Goal: Answer question/provide support

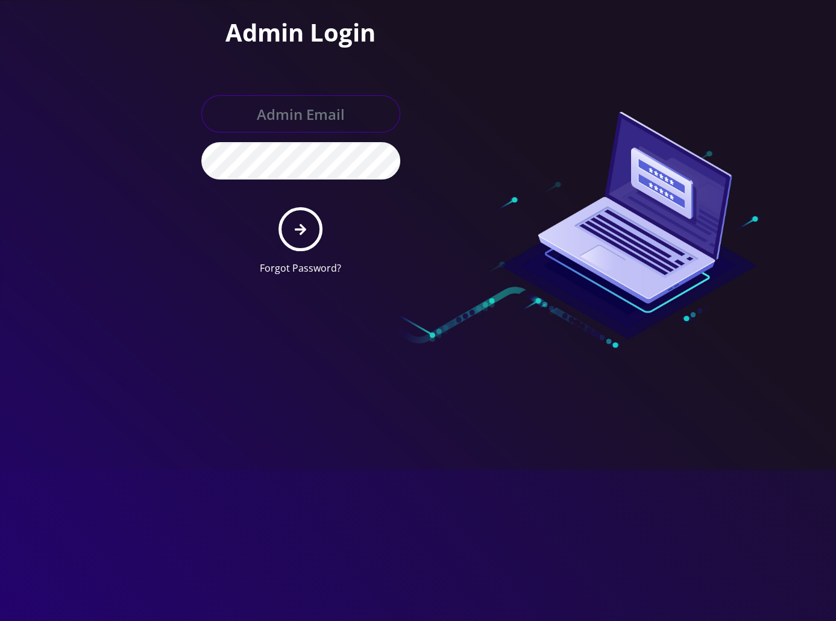
type input "[PERSON_NAME][EMAIL_ADDRESS][DOMAIN_NAME]"
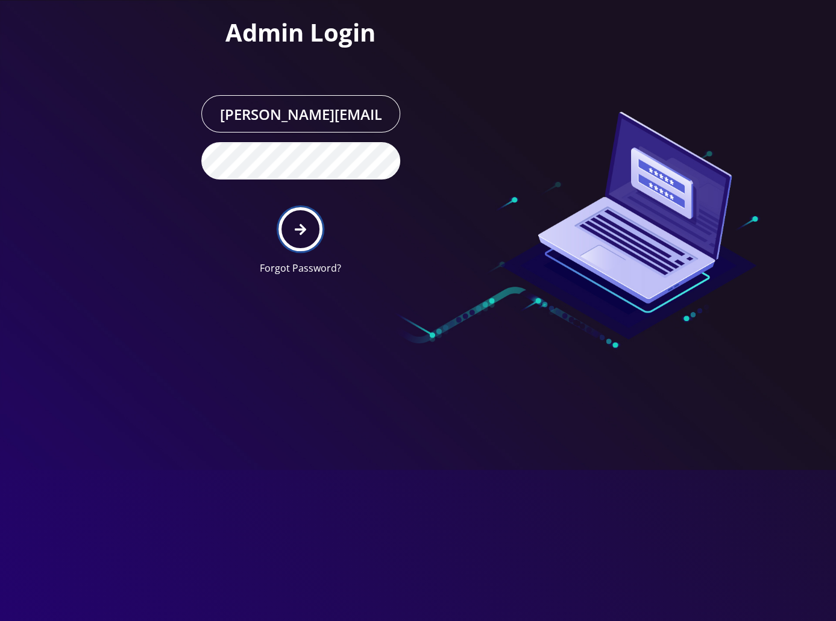
click at [293, 234] on button "submit" at bounding box center [300, 229] width 44 height 44
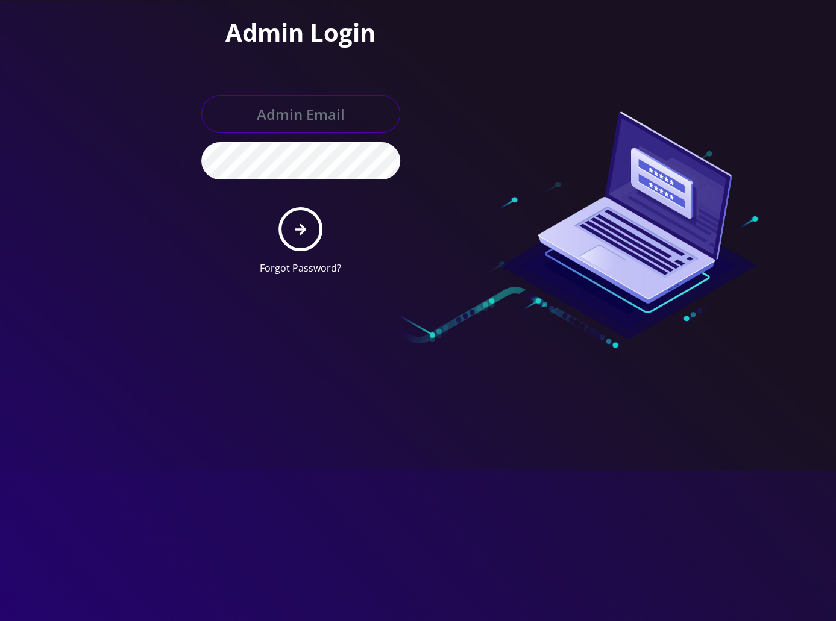
type input "[PERSON_NAME][EMAIL_ADDRESS][DOMAIN_NAME]"
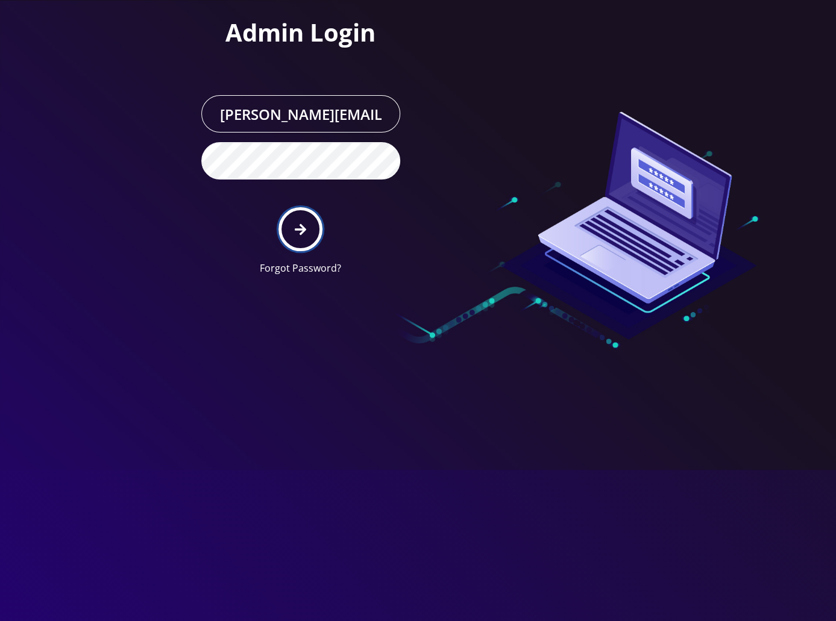
click at [296, 226] on icon "submit" at bounding box center [300, 229] width 11 height 13
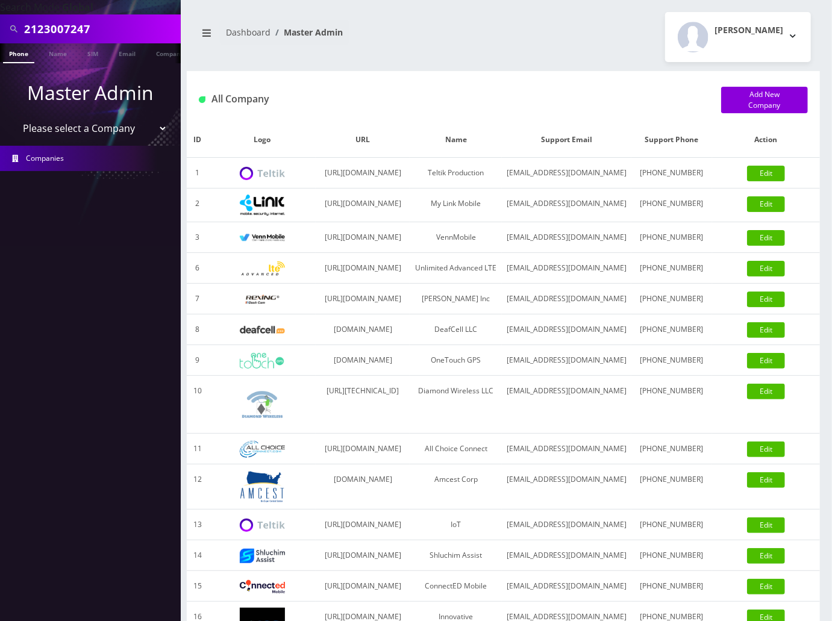
click at [96, 28] on input "2123007247" at bounding box center [101, 28] width 154 height 23
drag, startPoint x: 96, startPoint y: 28, endPoint x: -7, endPoint y: 25, distance: 103.1
click at [0, 25] on html "Search Mode: Global 2123007247 Phone Name SIM Email Company Customer Master Adm…" at bounding box center [416, 415] width 832 height 831
paste input "3477561768"
type input "3477561768"
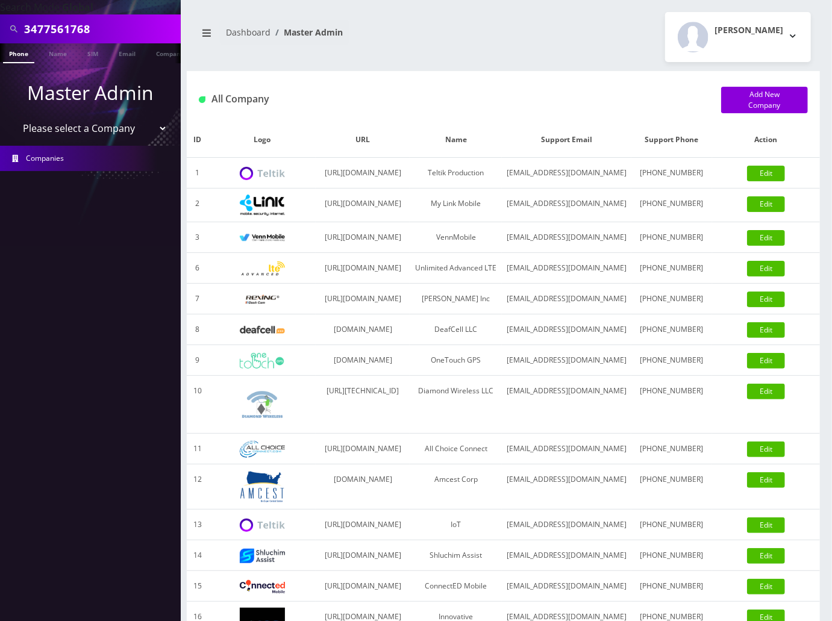
click at [17, 57] on link "Phone" at bounding box center [18, 53] width 31 height 20
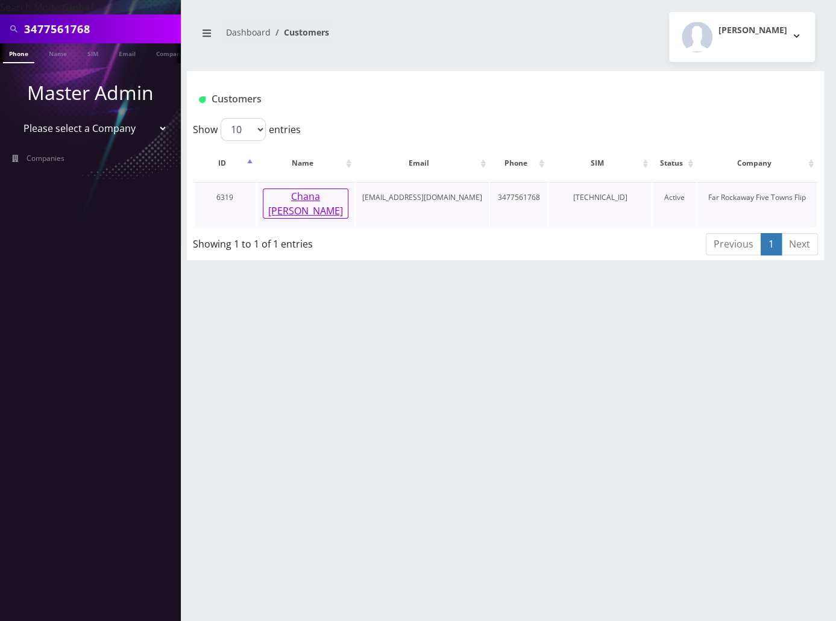
click at [303, 197] on button "Chana Leah Glick" at bounding box center [306, 204] width 86 height 30
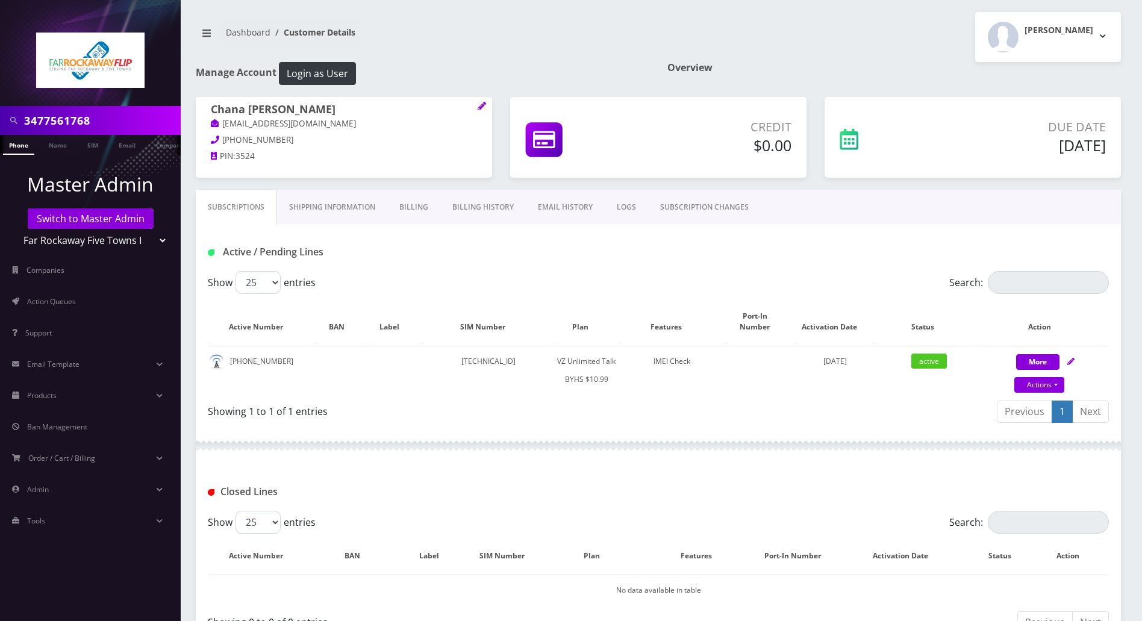
click at [643, 428] on div at bounding box center [658, 446] width 925 height 36
click at [349, 519] on div "Show 25 50 100 250 500 entries" at bounding box center [546, 522] width 676 height 23
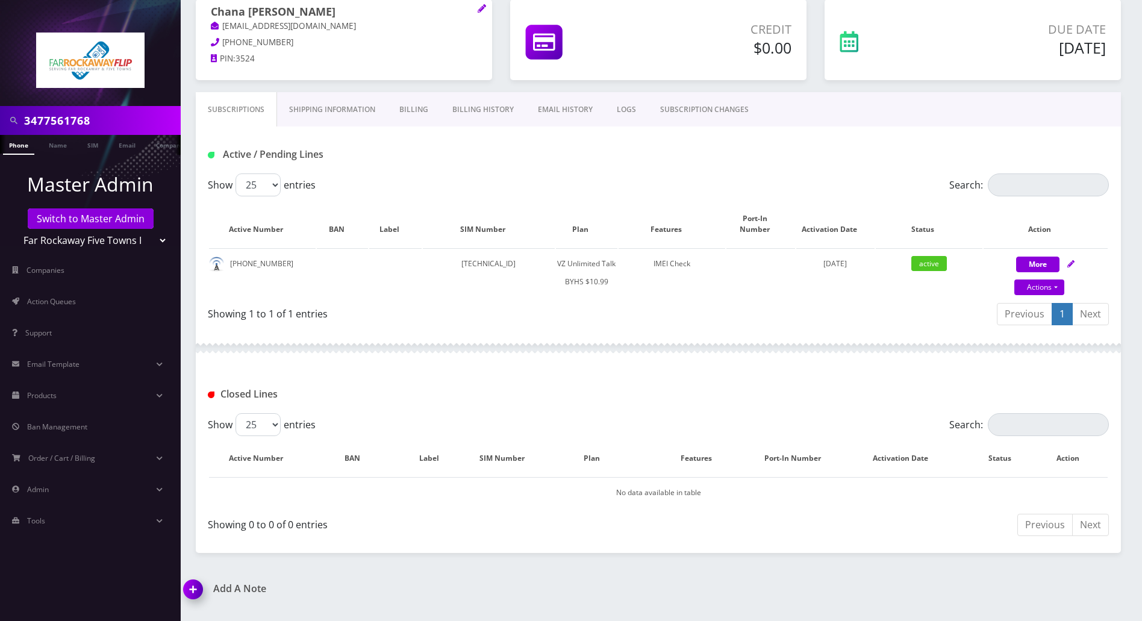
scroll to position [148, 0]
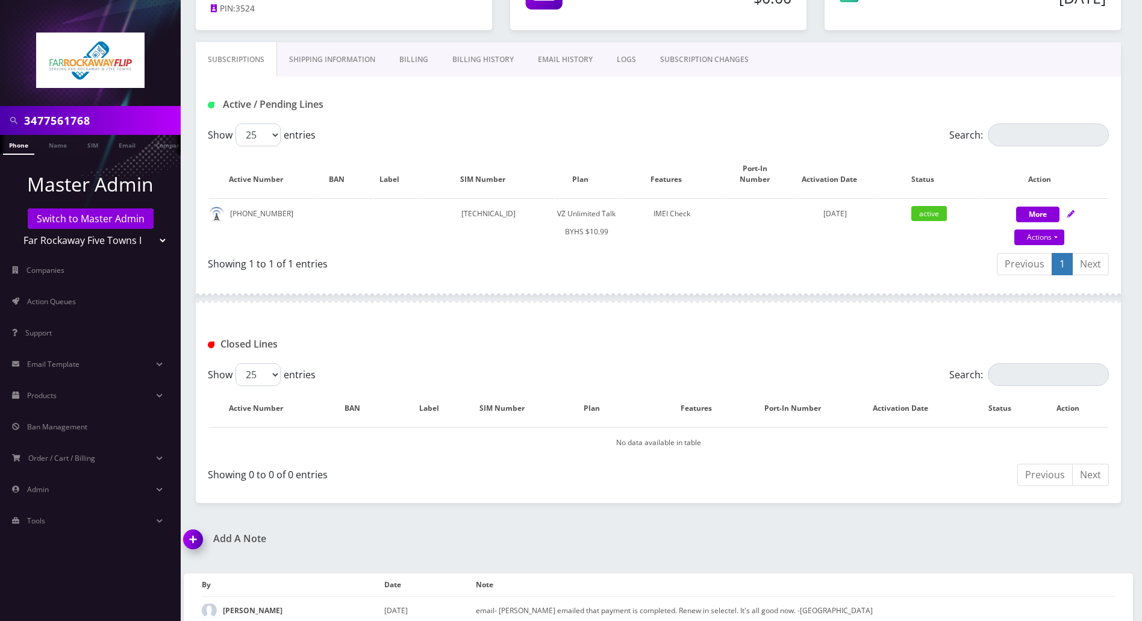
drag, startPoint x: 193, startPoint y: 528, endPoint x: 289, endPoint y: 559, distance: 100.8
click at [193, 528] on img at bounding box center [196, 544] width 36 height 36
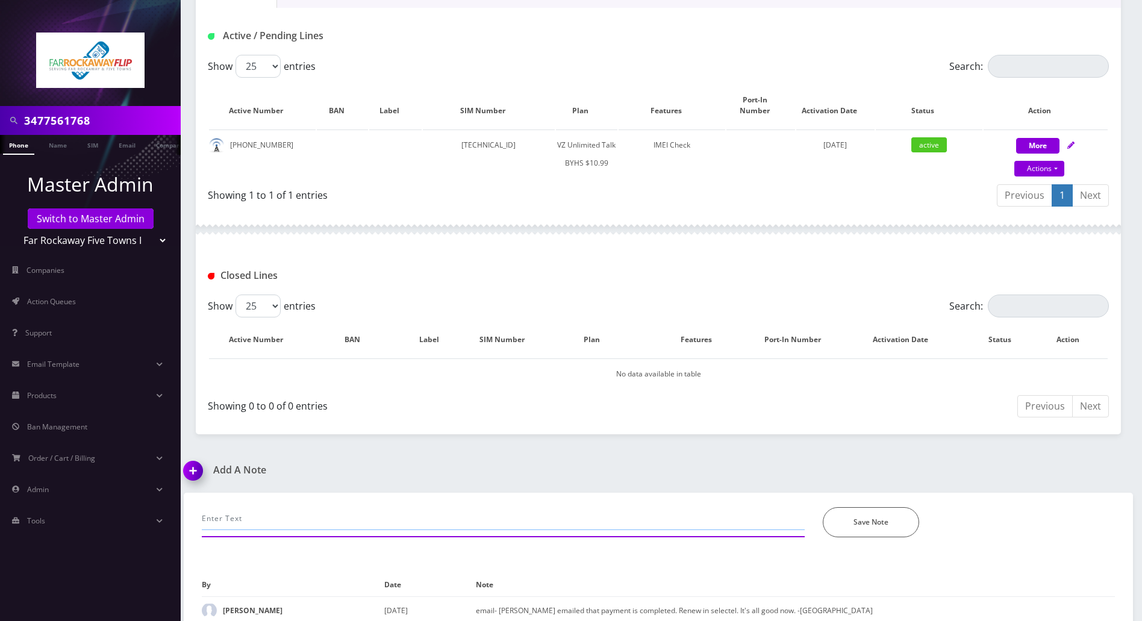
click at [290, 516] on input "text" at bounding box center [503, 518] width 603 height 23
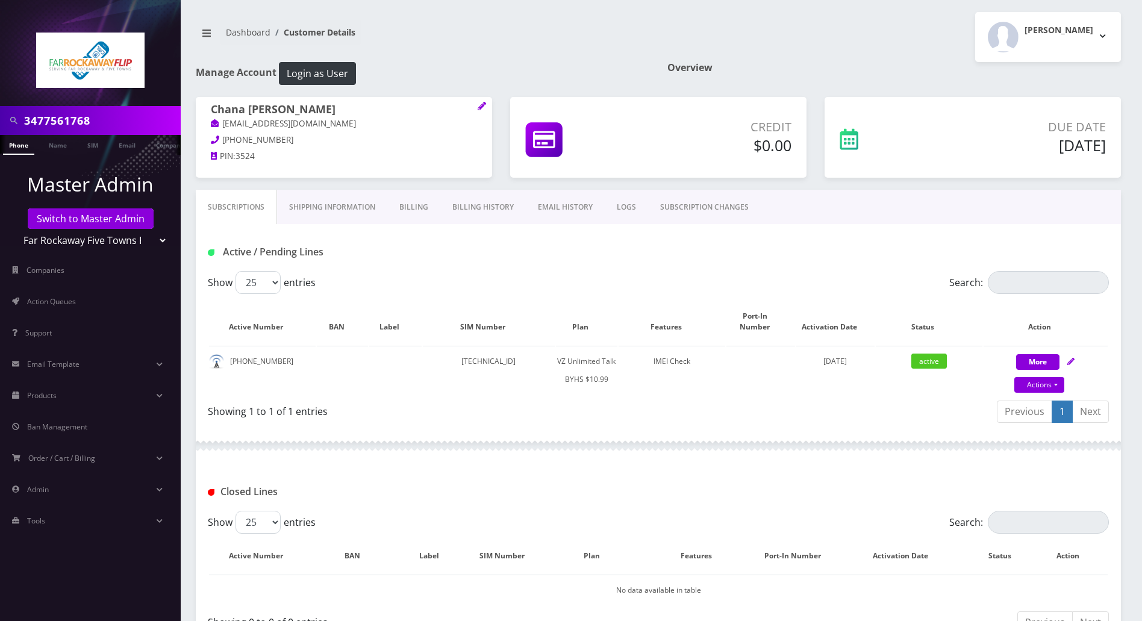
click at [601, 522] on div "Show 25 50 100 250 500 entries Search: Active Number BAN Label SIM Number Plan …" at bounding box center [658, 575] width 925 height 128
click at [478, 209] on link "Billing History" at bounding box center [483, 207] width 86 height 35
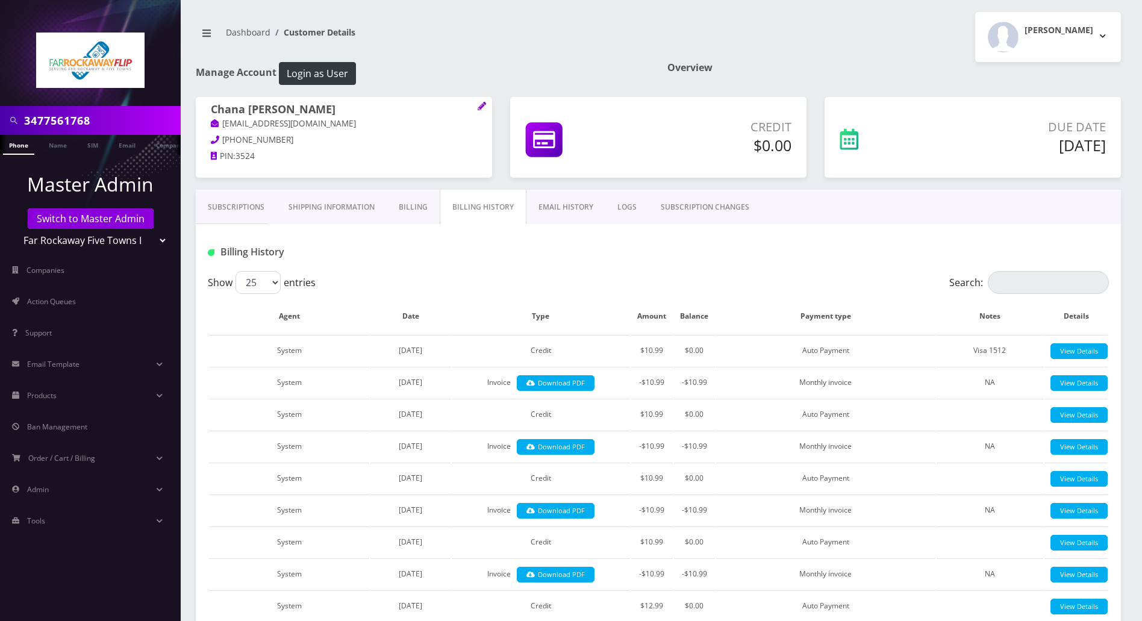
click at [413, 207] on link "Billing" at bounding box center [413, 207] width 53 height 35
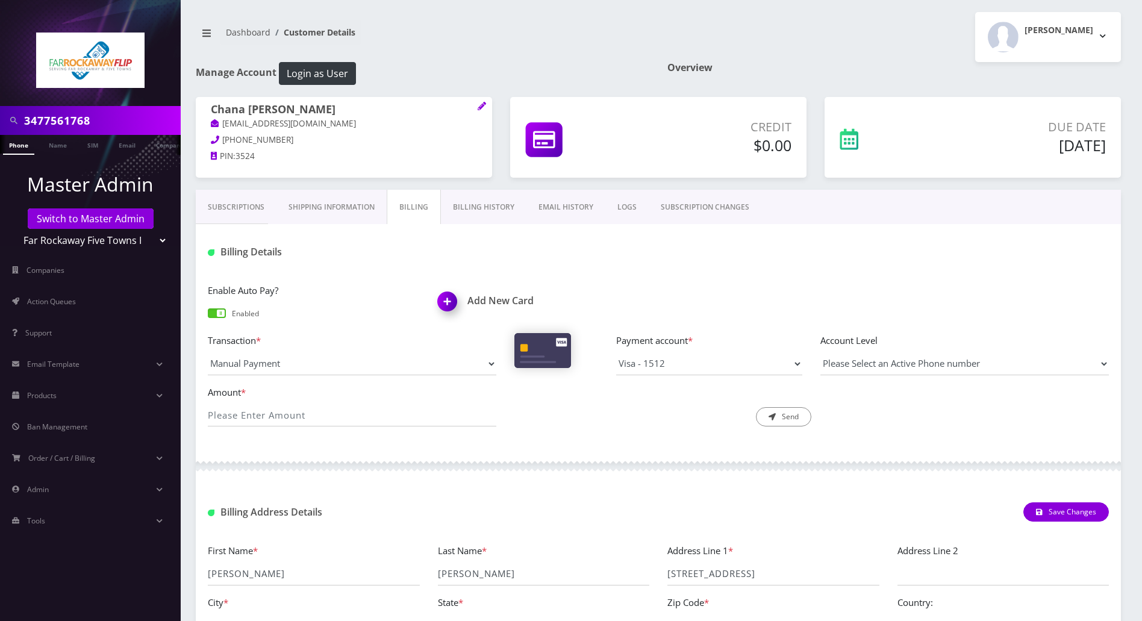
click at [234, 203] on link "Subscriptions" at bounding box center [236, 207] width 81 height 35
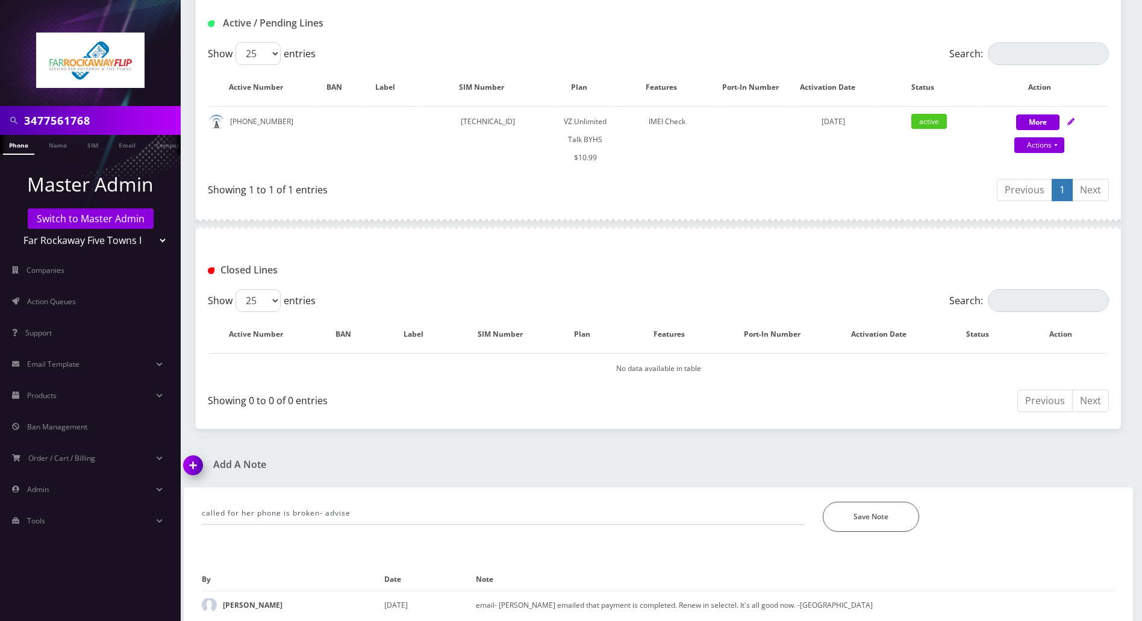
scroll to position [234, 0]
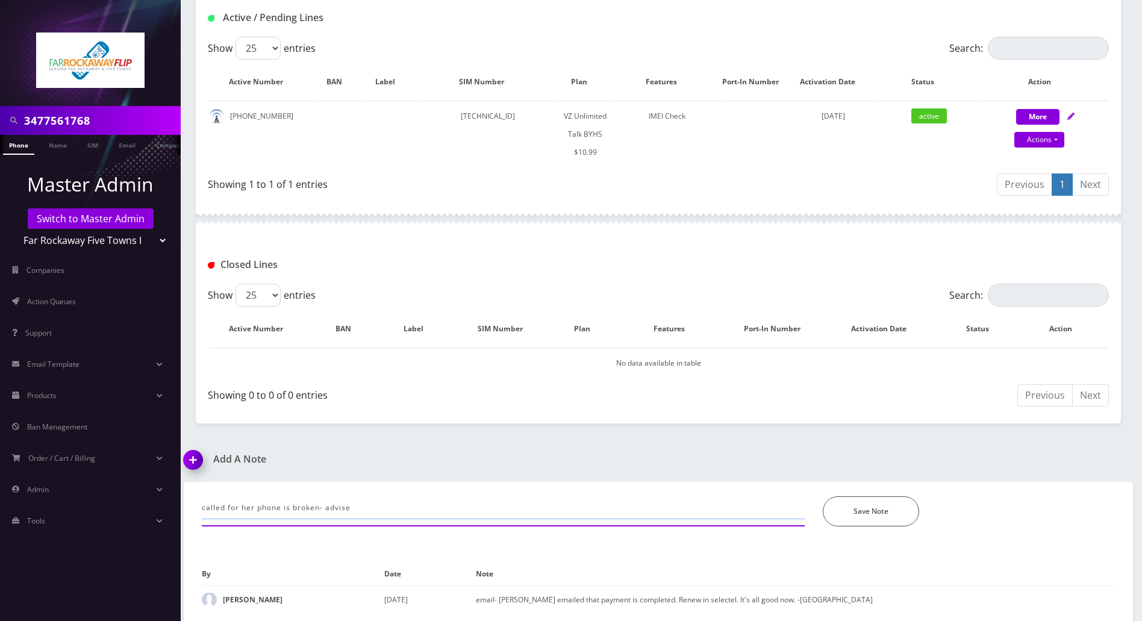
click at [389, 504] on input "called for her phone is broken- advise" at bounding box center [503, 507] width 603 height 23
paste input "FTF Store: [PHONE_NUMBER]"
type input "called for her phone is broken- advise to call the store: FTF Store: [PHONE_NUM…"
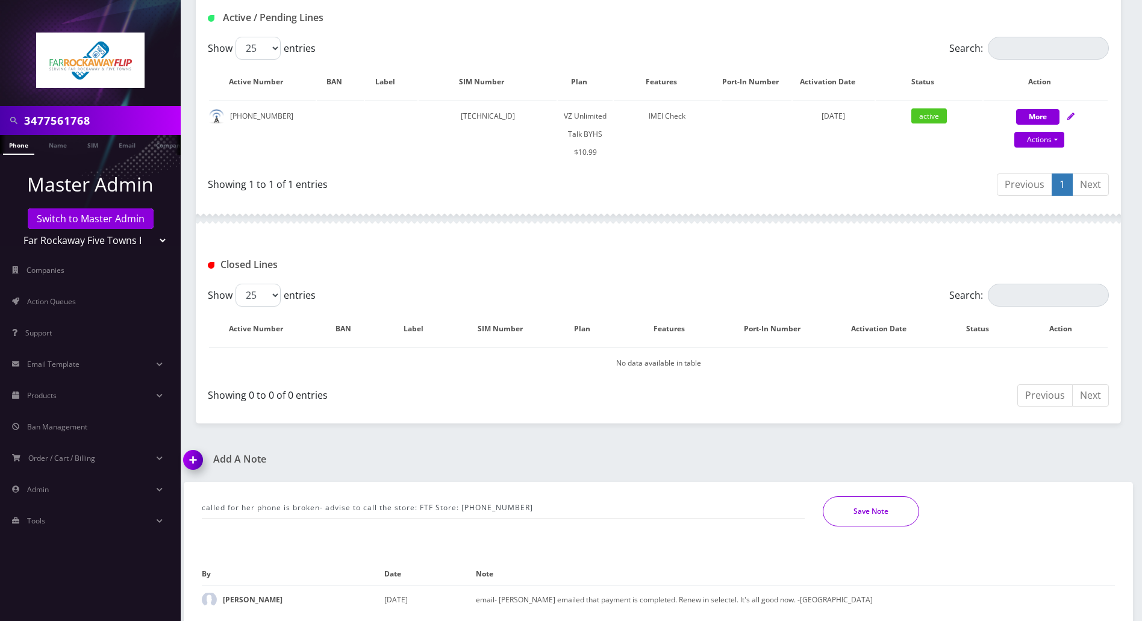
click at [831, 514] on button "Save Note" at bounding box center [871, 511] width 96 height 30
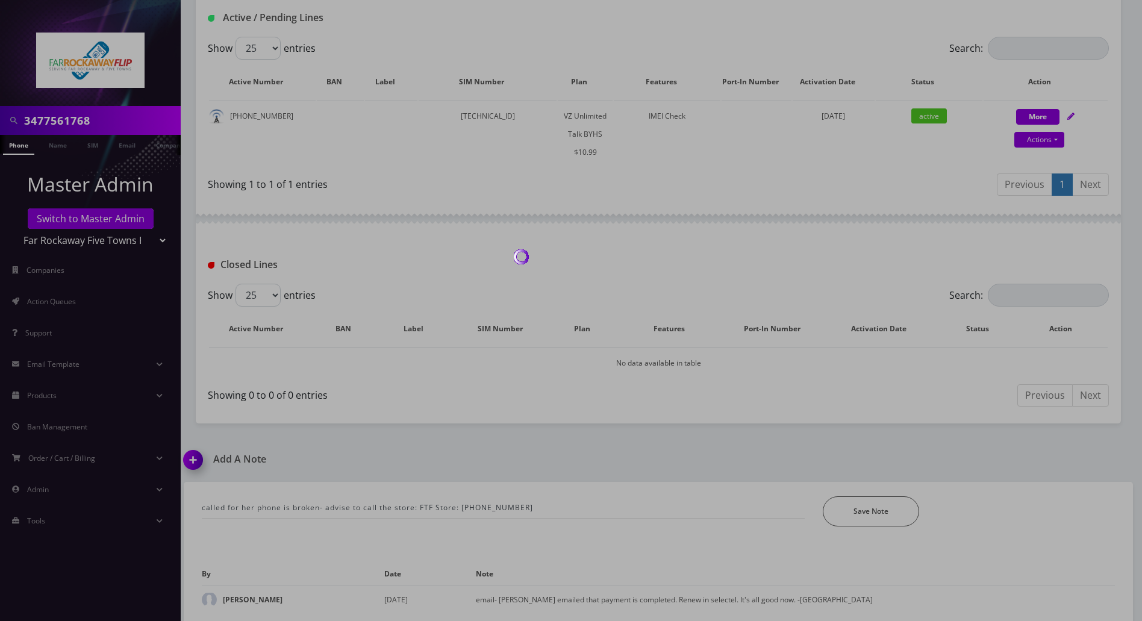
scroll to position [193, 0]
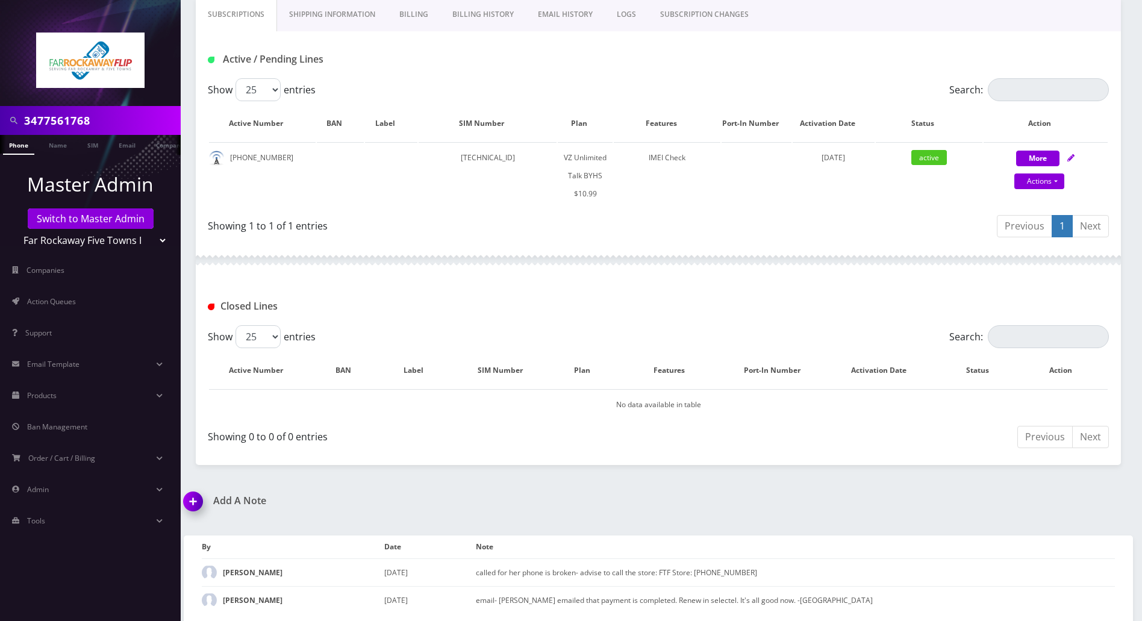
click at [831, 499] on div "Add A Note called for her phone is broken- advise to call the store: FTF Store:…" at bounding box center [659, 559] width 968 height 128
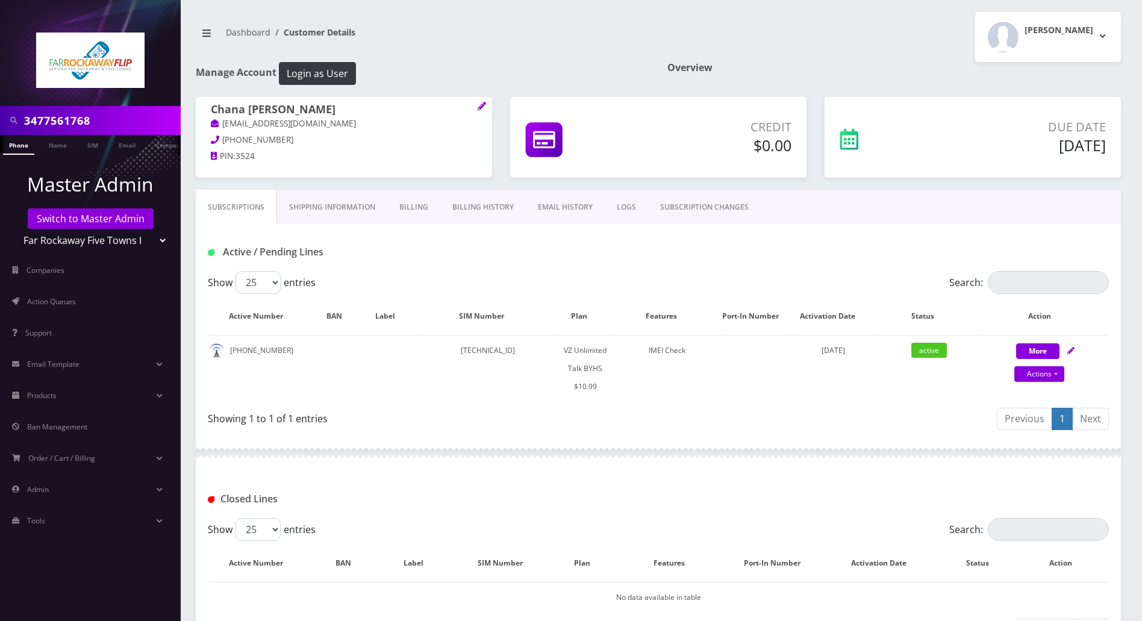
click at [576, 429] on div "Showing 1 to 1 of 1 entries" at bounding box center [433, 421] width 451 height 28
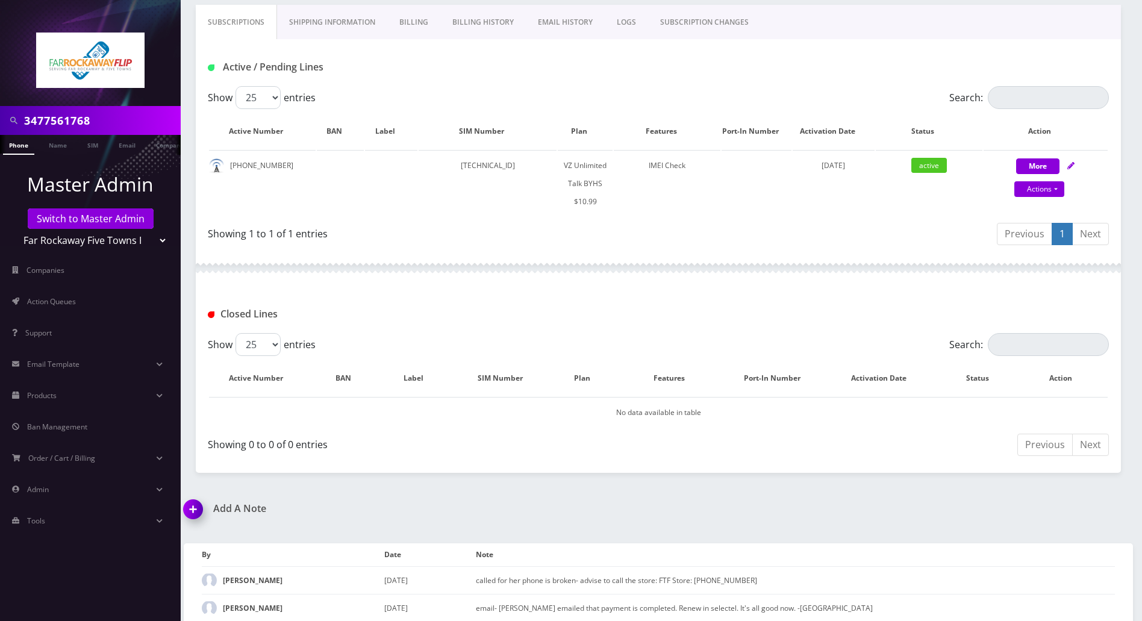
scroll to position [193, 0]
